Goal: Information Seeking & Learning: Learn about a topic

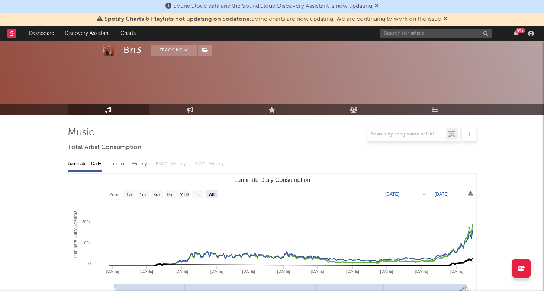
select select "All"
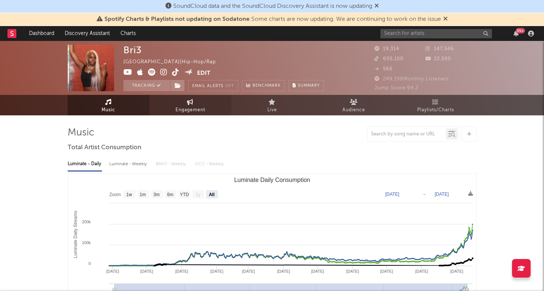
click at [206, 111] on link "Engagement" at bounding box center [190, 105] width 82 height 20
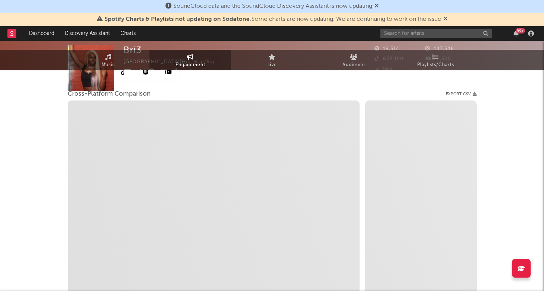
select select "1w"
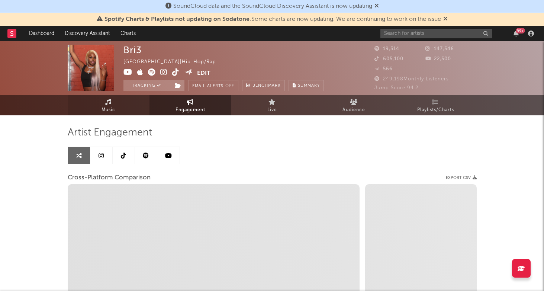
select select "1m"
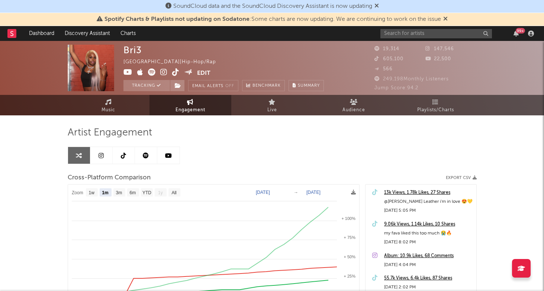
click at [103, 155] on icon at bounding box center [100, 155] width 5 height 6
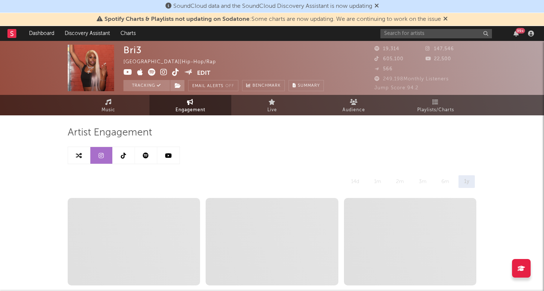
select select "6m"
click at [125, 159] on link at bounding box center [124, 155] width 22 height 17
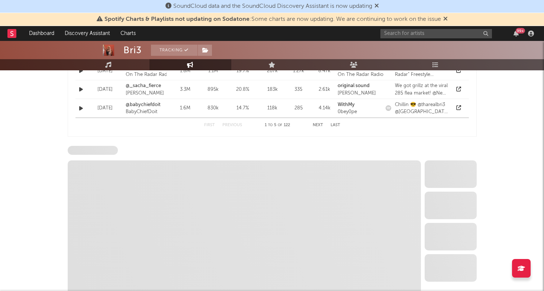
select select "6m"
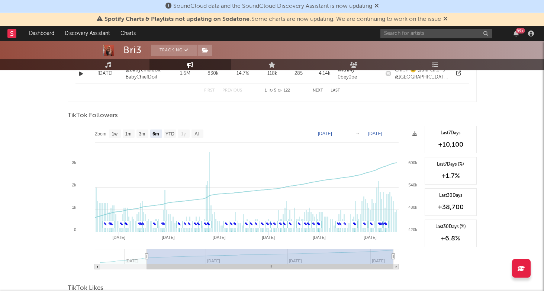
scroll to position [680, 0]
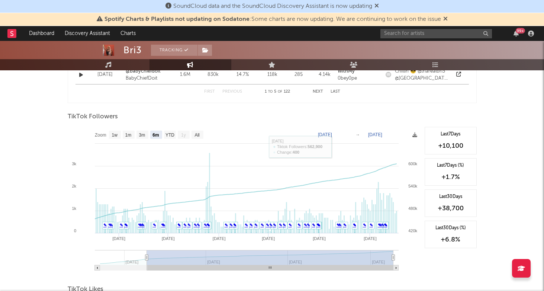
click at [332, 133] on text "[DATE]" at bounding box center [325, 134] width 14 height 5
click at [329, 133] on input "[DATE]" at bounding box center [334, 133] width 35 height 7
type input "[DATE]"
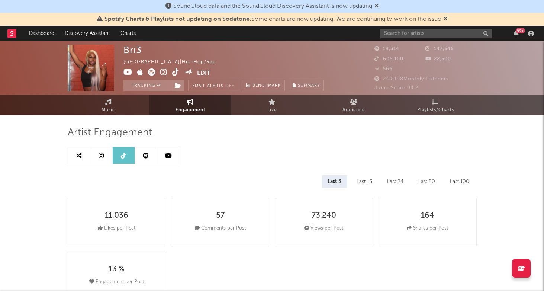
scroll to position [0, 0]
click at [101, 156] on icon at bounding box center [100, 155] width 5 height 6
select select "6m"
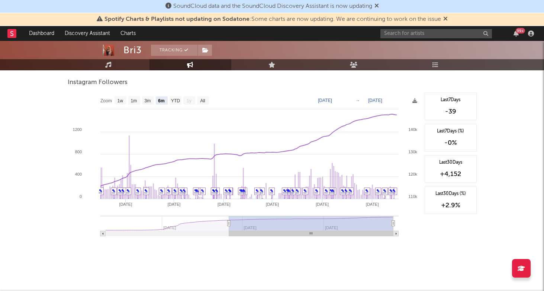
scroll to position [1143, 0]
click at [331, 100] on text "[DATE]" at bounding box center [325, 100] width 14 height 5
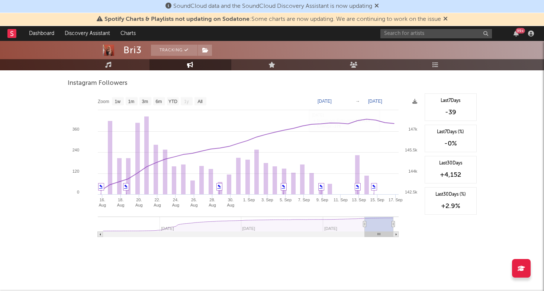
click at [330, 102] on text "[DATE]" at bounding box center [324, 100] width 14 height 5
click at [330, 102] on input "[DATE]" at bounding box center [334, 100] width 35 height 7
type input "[DATE]"
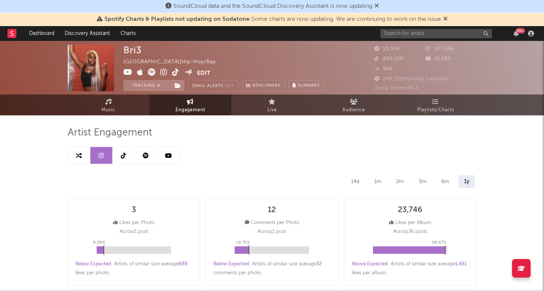
scroll to position [0, 0]
click at [125, 156] on icon at bounding box center [123, 155] width 5 height 6
select select "6m"
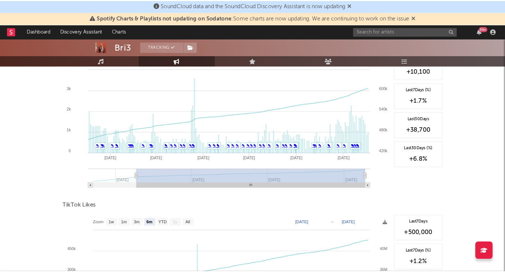
scroll to position [669, 0]
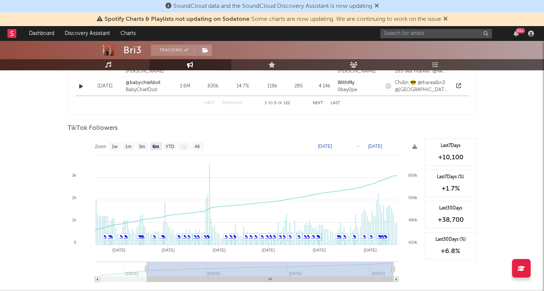
click at [326, 144] on text "[DATE]" at bounding box center [325, 145] width 14 height 5
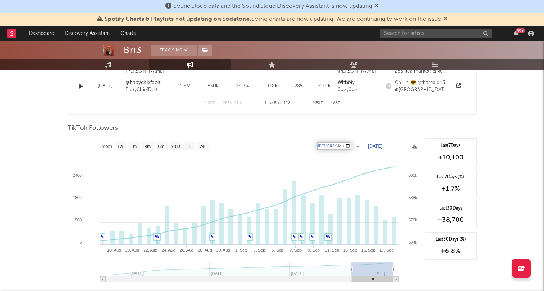
click at [330, 146] on input "[DATE]" at bounding box center [334, 145] width 35 height 7
type input "[DATE]"
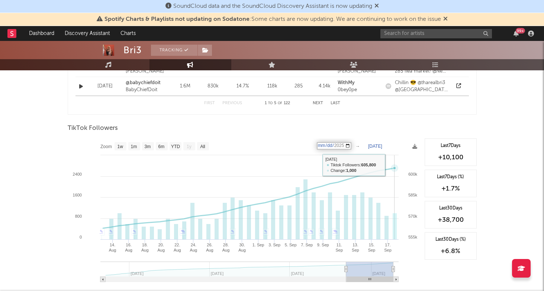
click at [396, 159] on rect at bounding box center [244, 212] width 353 height 149
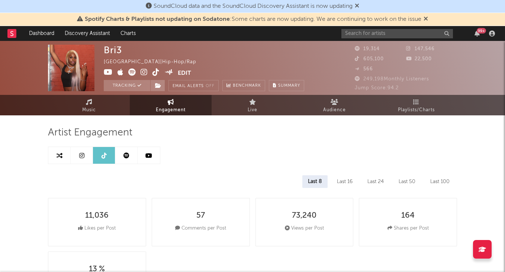
scroll to position [0, 0]
click at [151, 154] on icon at bounding box center [148, 155] width 7 height 6
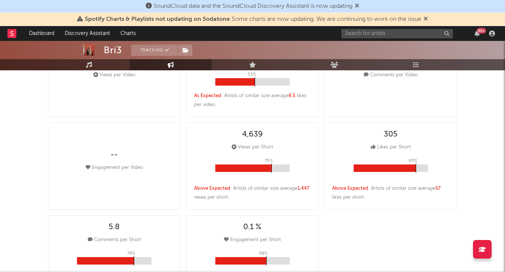
select select "6m"
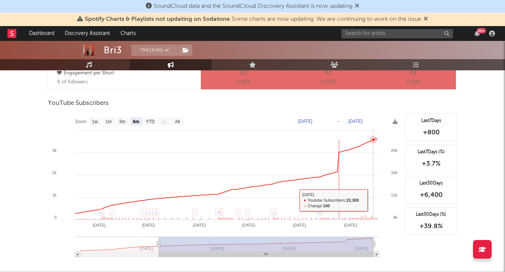
scroll to position [569, 0]
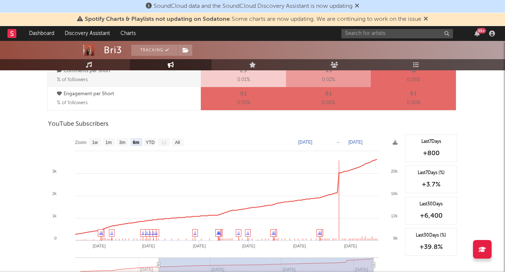
click at [310, 141] on text "[DATE]" at bounding box center [305, 141] width 14 height 5
click at [310, 141] on input "[DATE]" at bounding box center [314, 141] width 35 height 7
click at [300, 141] on input "[DATE]" at bounding box center [314, 141] width 35 height 7
type input "[DATE]"
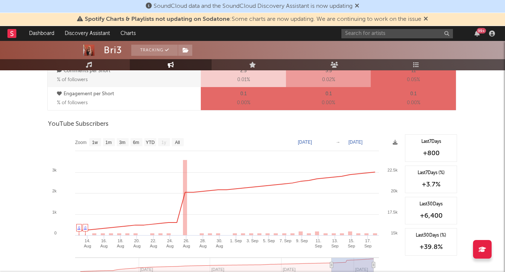
click at [367, 113] on div "Artist Engagement 14d 1m 2m 3m 6m 1y -- Views per Video 9 Likes per Video Acros…" at bounding box center [252, 6] width 409 height 898
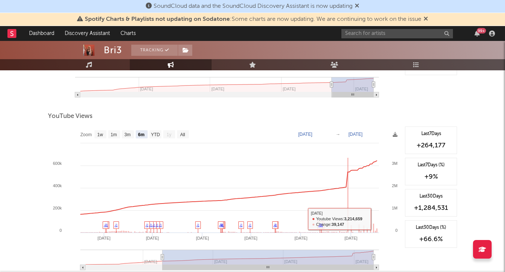
scroll to position [747, 0]
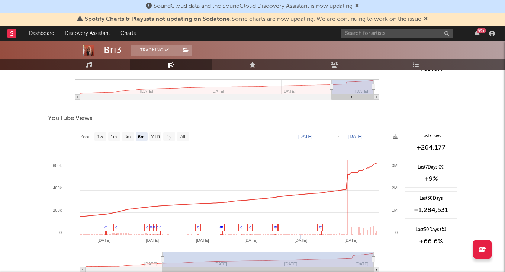
click at [310, 135] on text "[DATE]" at bounding box center [305, 136] width 14 height 5
click at [310, 135] on input "[DATE]" at bounding box center [314, 135] width 35 height 7
click at [301, 137] on input "[DATE]" at bounding box center [314, 135] width 35 height 7
type input "[DATE]"
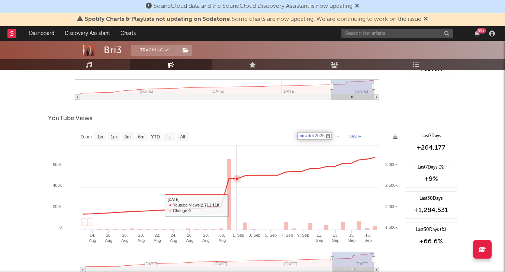
click at [239, 223] on rect at bounding box center [224, 203] width 353 height 149
